Goal: Information Seeking & Learning: Understand process/instructions

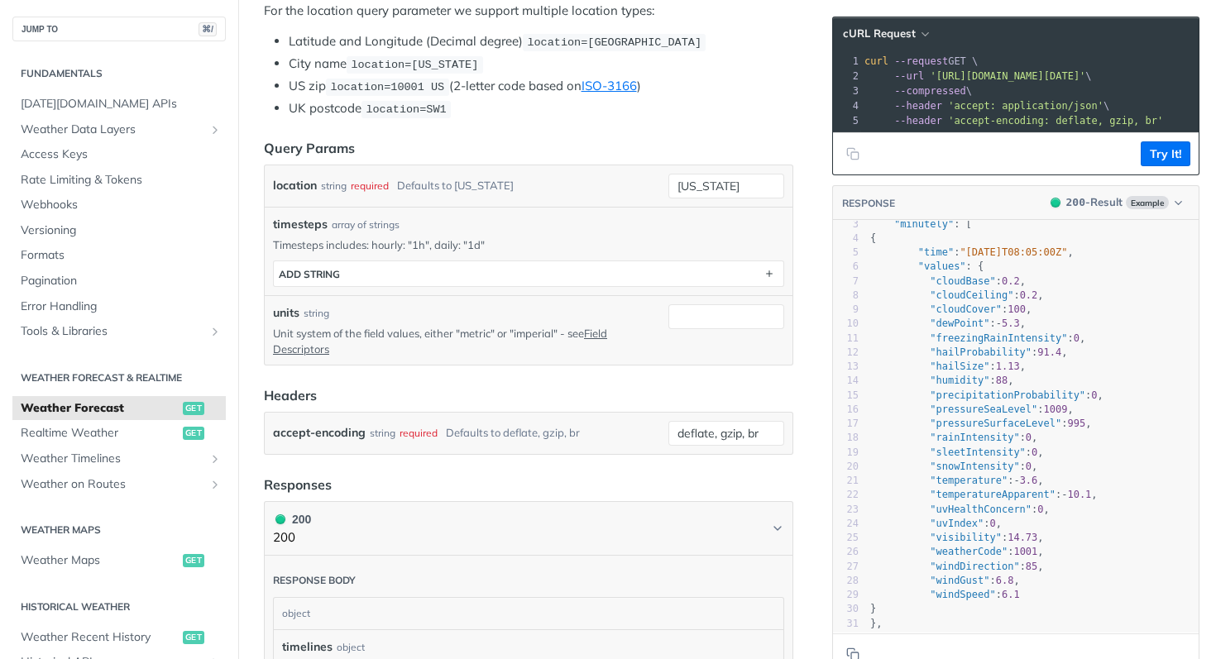
scroll to position [556, 0]
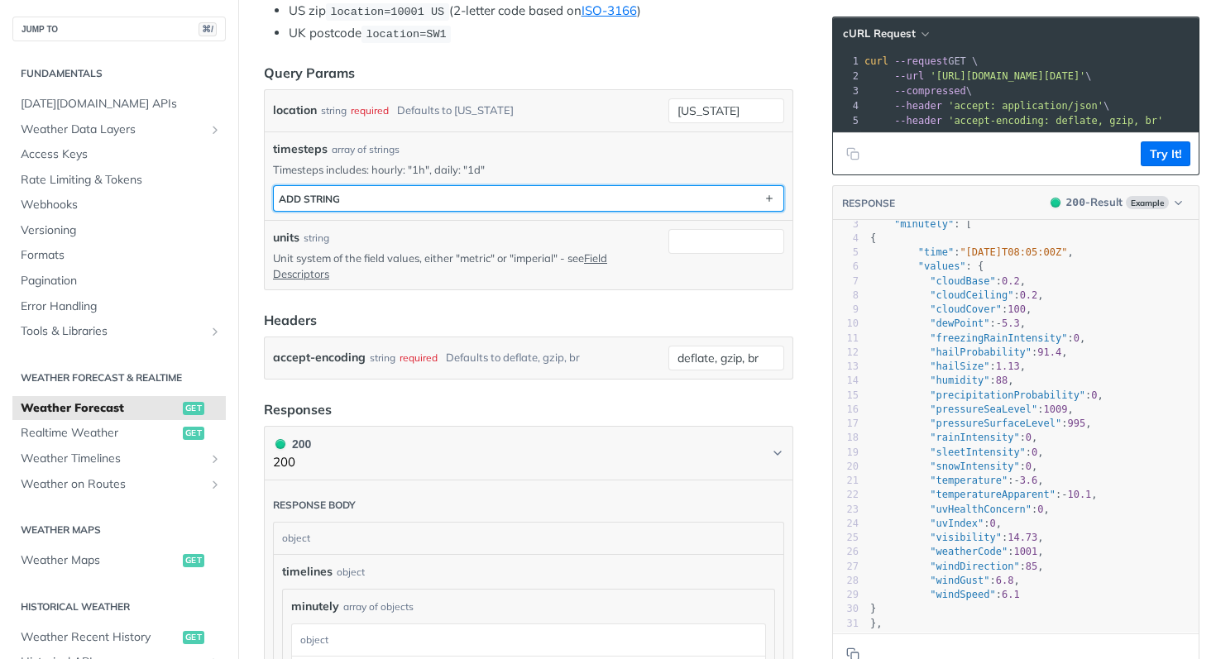
click at [331, 193] on div "ADD string" at bounding box center [309, 199] width 61 height 12
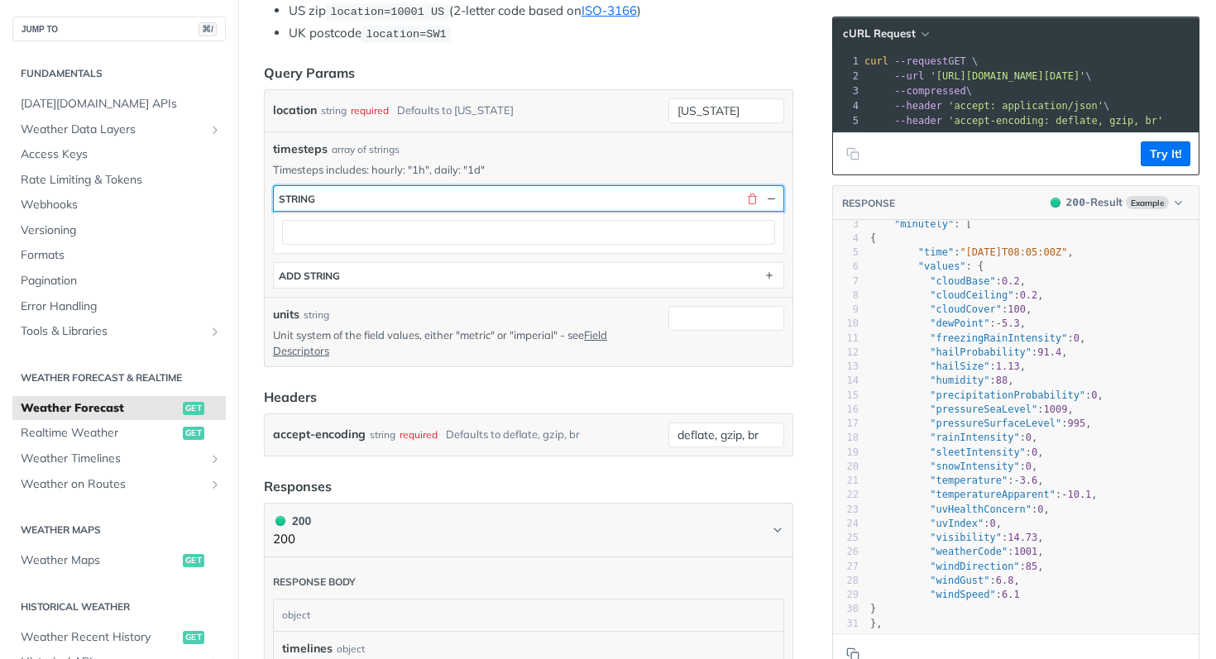
click at [370, 201] on button "string" at bounding box center [528, 198] width 509 height 25
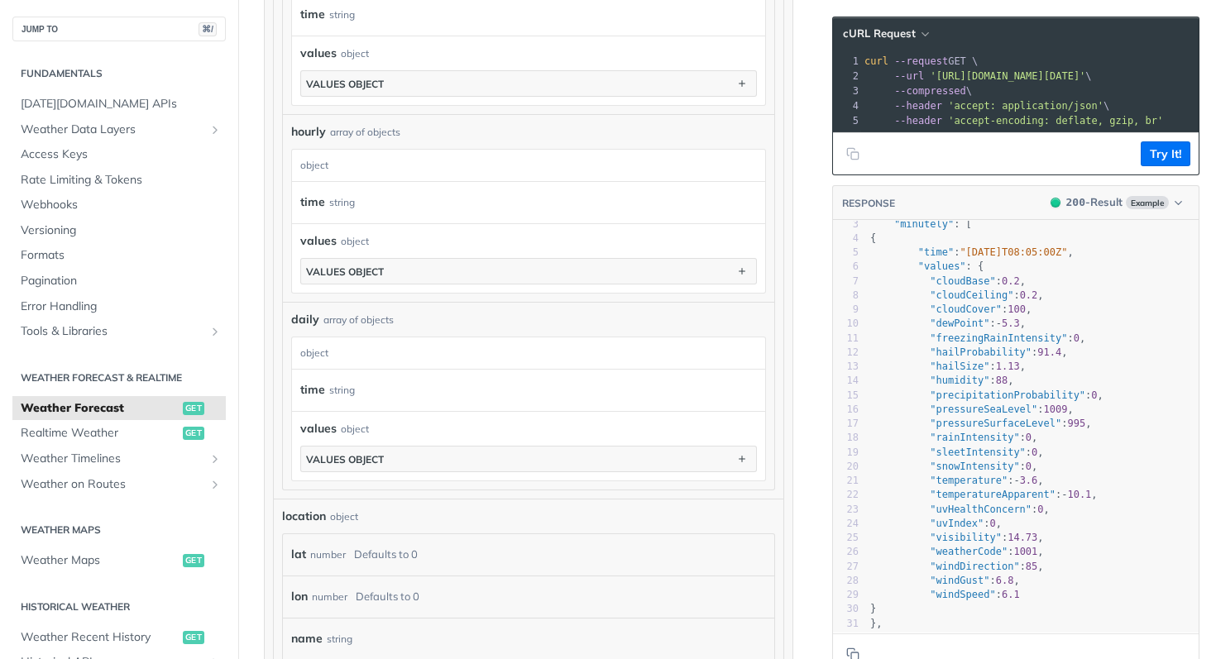
scroll to position [1242, 0]
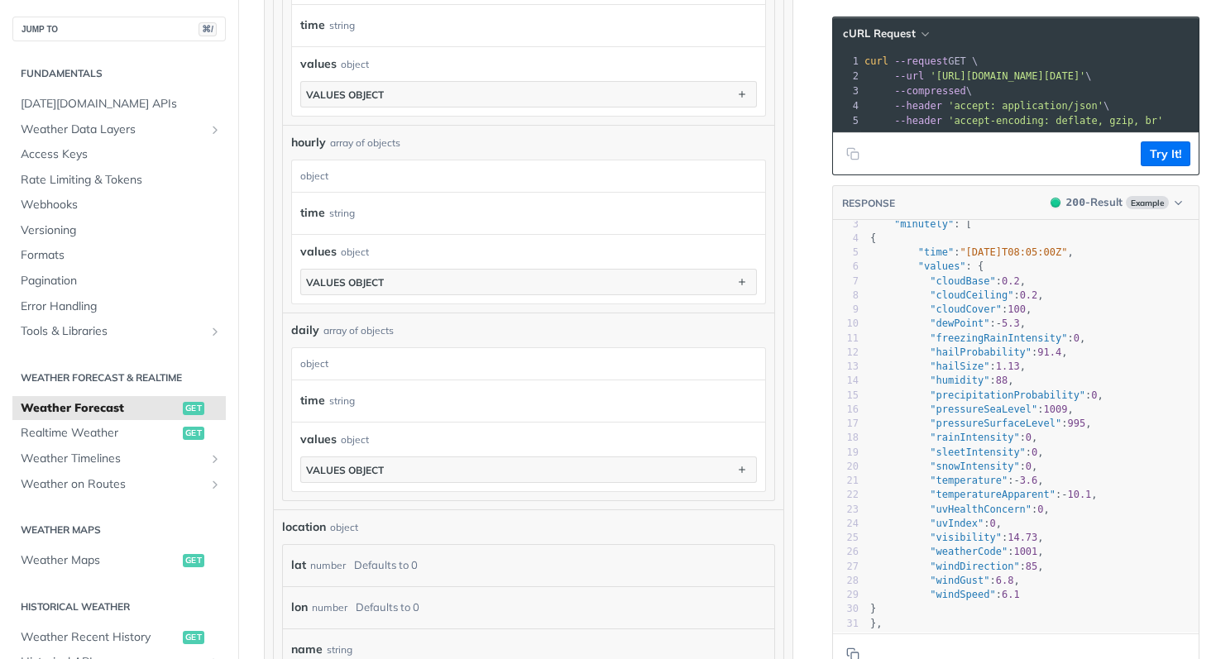
click at [383, 218] on div "time string" at bounding box center [521, 213] width 442 height 25
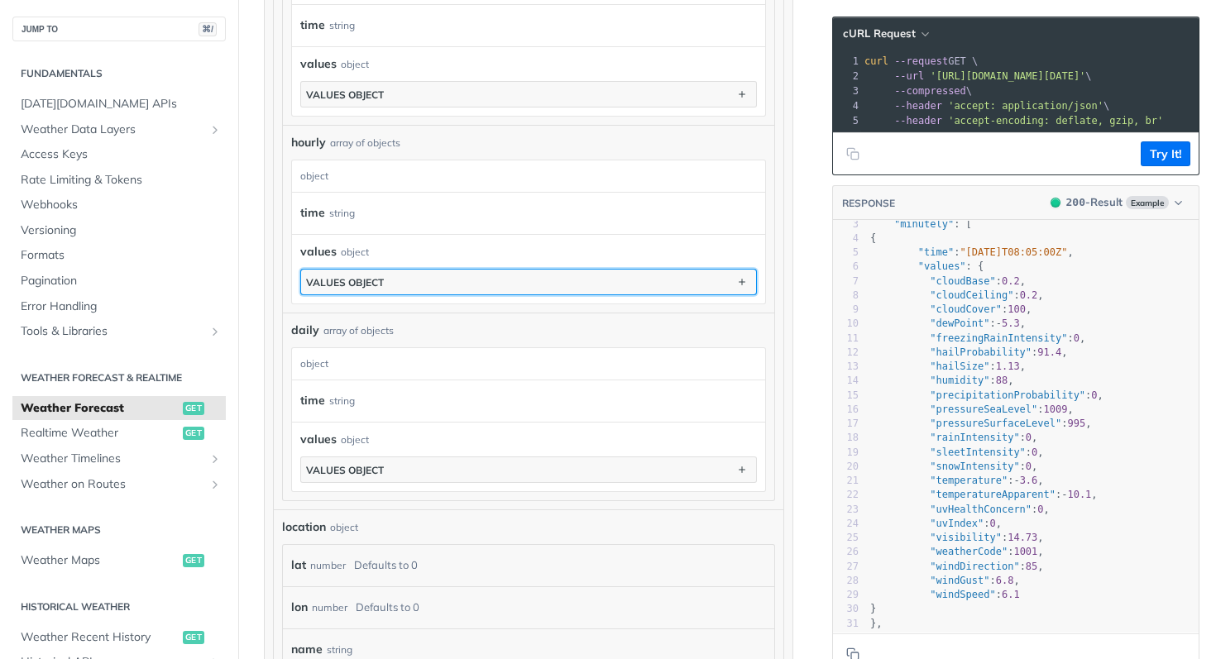
click at [375, 273] on button "values object" at bounding box center [528, 282] width 455 height 25
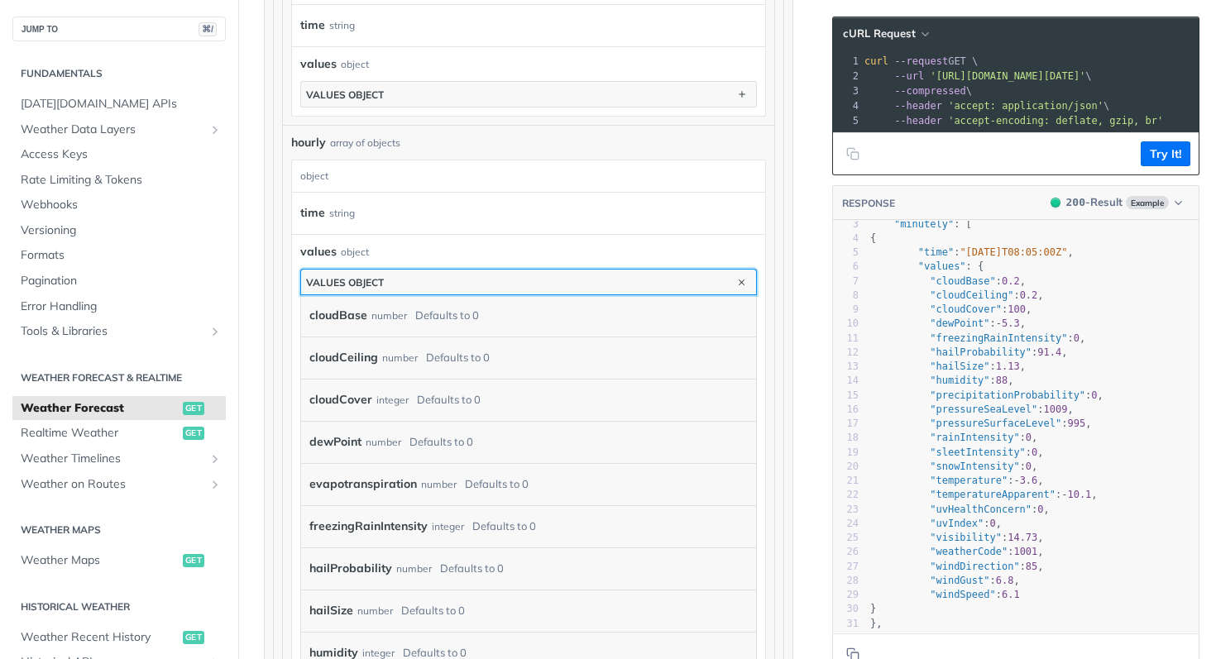
click at [375, 276] on div "values object" at bounding box center [345, 282] width 78 height 12
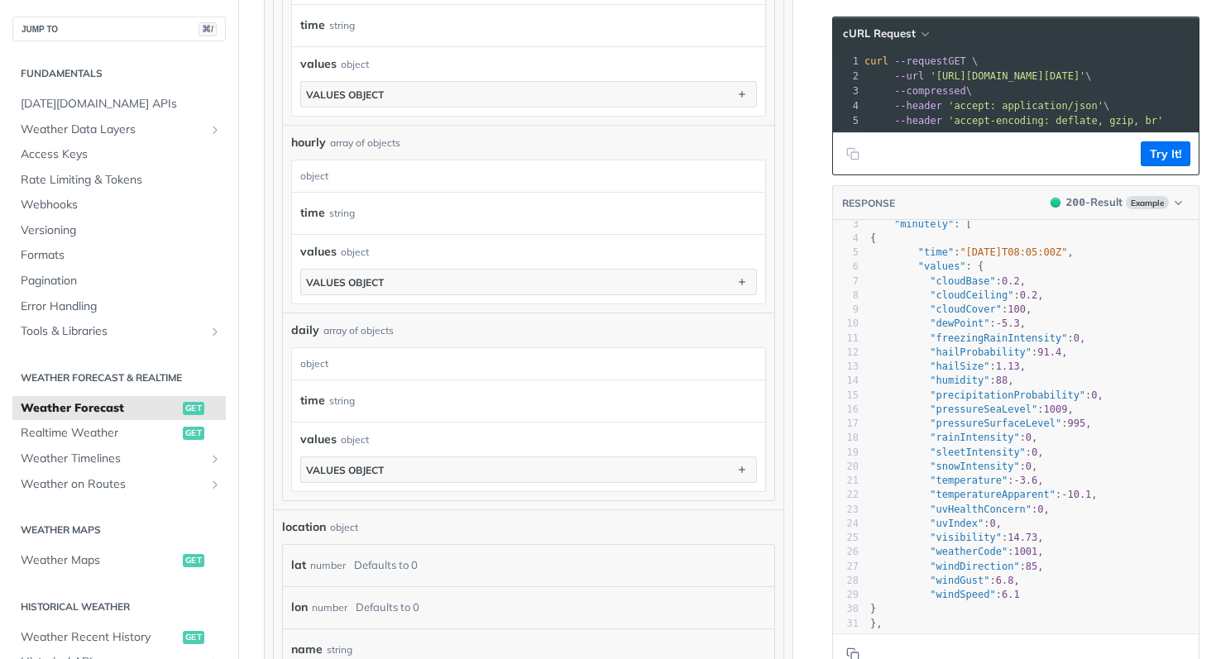
click at [337, 201] on div "string" at bounding box center [342, 213] width 26 height 24
click at [343, 181] on div "object" at bounding box center [526, 175] width 469 height 31
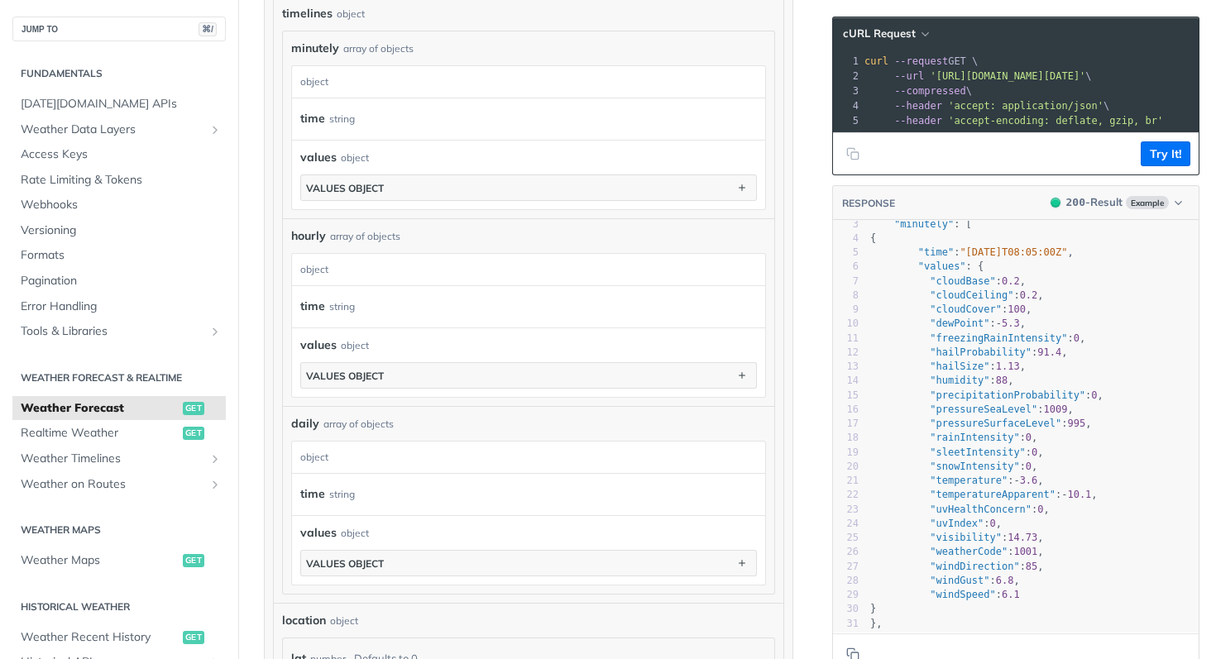
scroll to position [946, 0]
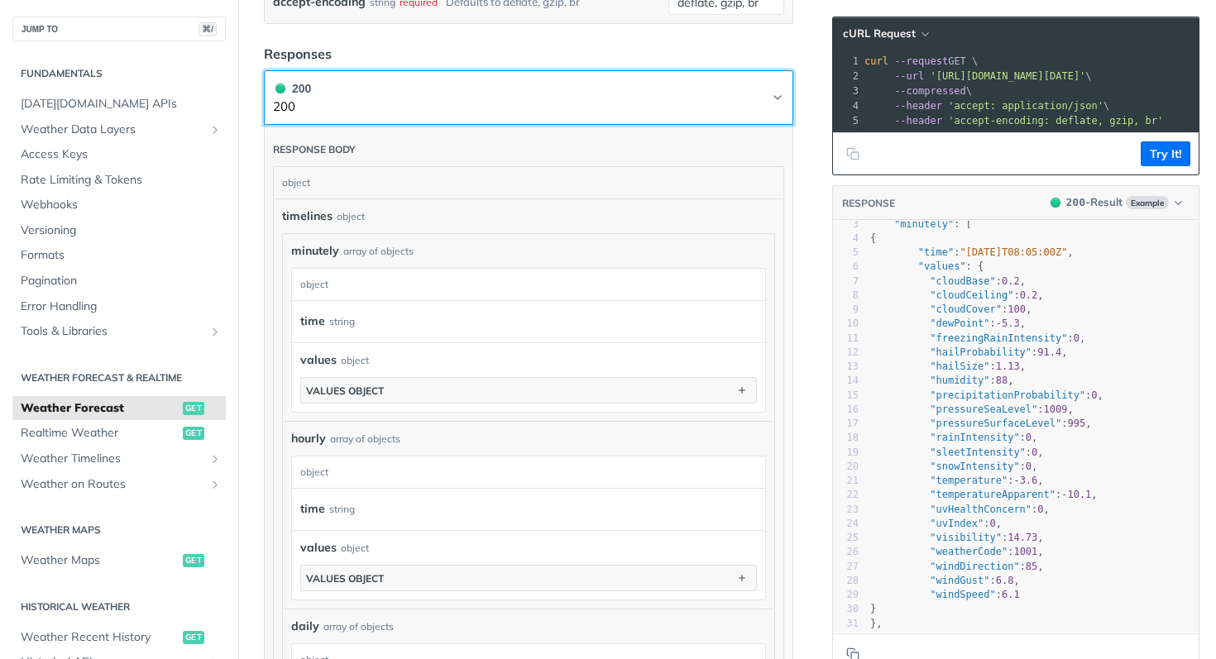
click at [442, 99] on button "200 200" at bounding box center [528, 97] width 511 height 37
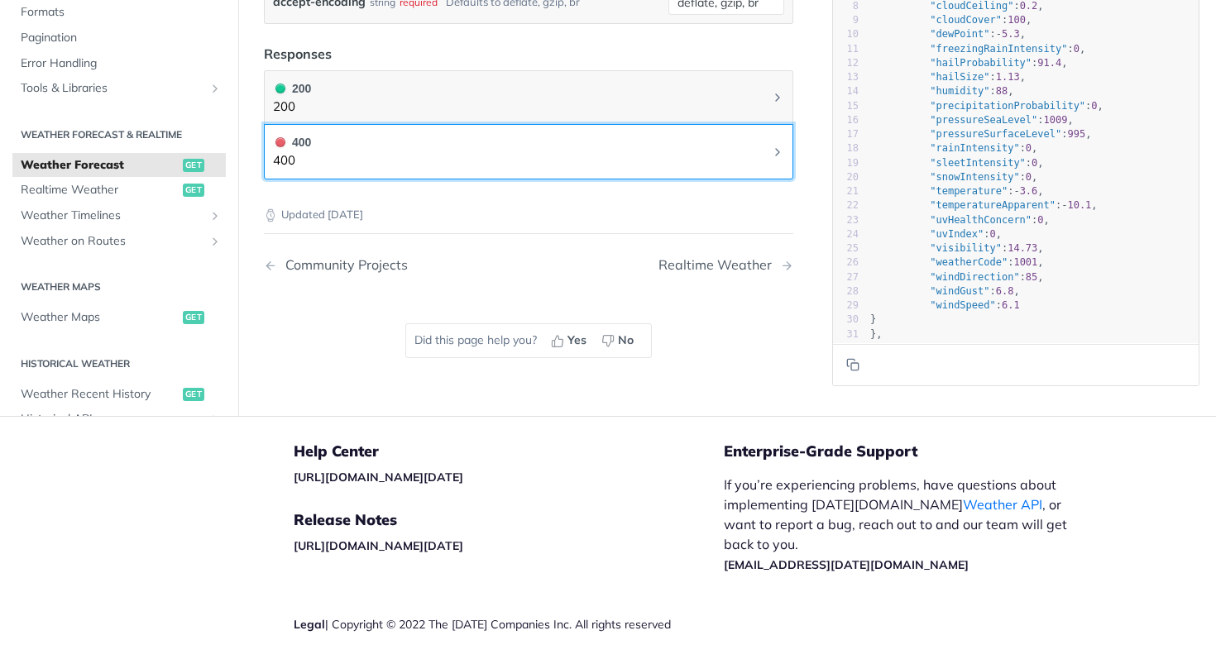
click at [470, 156] on button "400 400" at bounding box center [528, 151] width 511 height 37
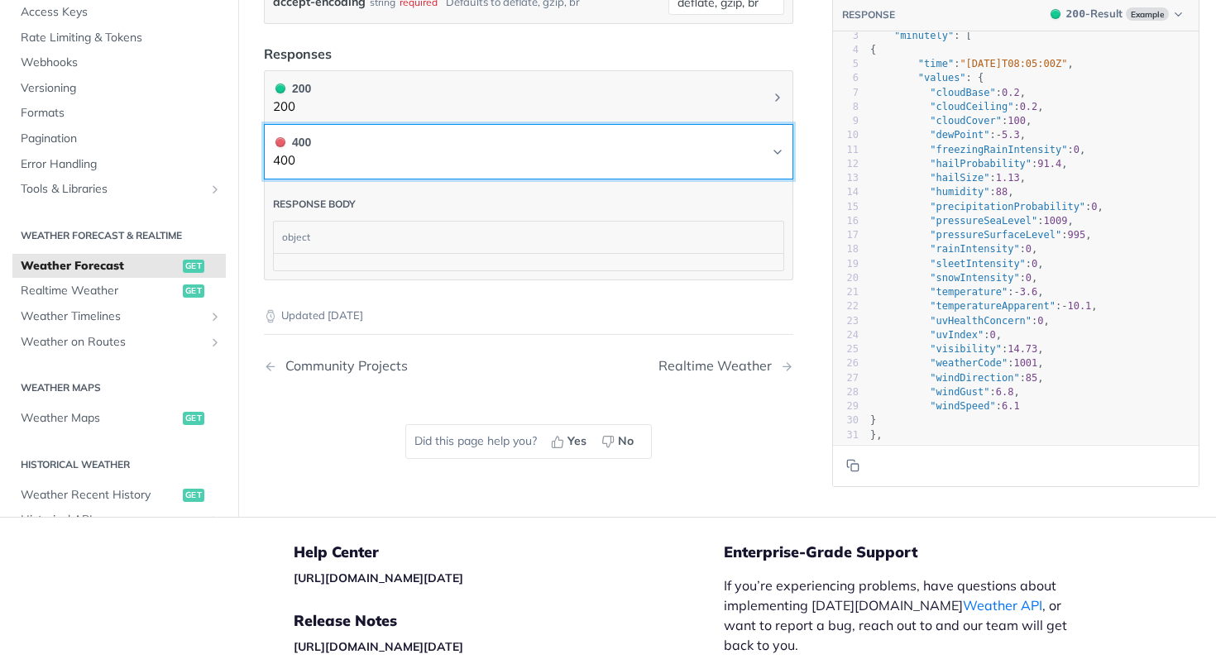
click at [471, 155] on button "400 400" at bounding box center [528, 151] width 511 height 37
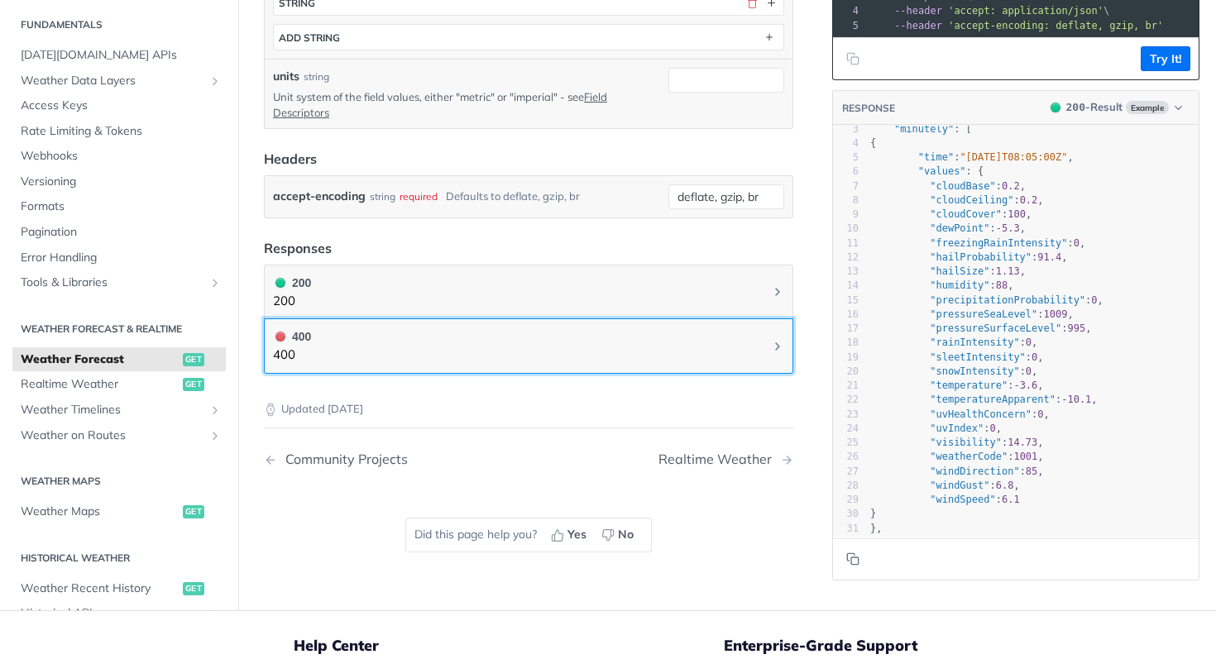
scroll to position [412, 0]
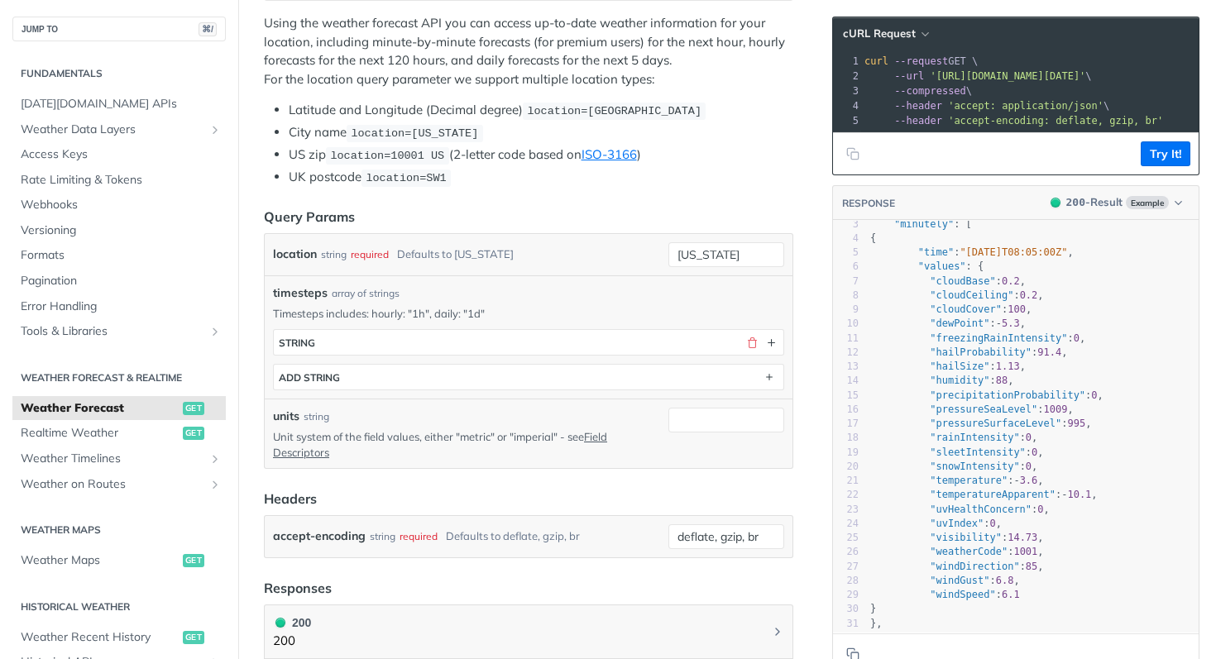
drag, startPoint x: 428, startPoint y: 432, endPoint x: 538, endPoint y: 429, distance: 110.9
click at [428, 432] on p "Unit system of the field values, either "metric" or "imperial" - see Field Desc…" at bounding box center [467, 444] width 389 height 30
